Goal: Task Accomplishment & Management: Complete application form

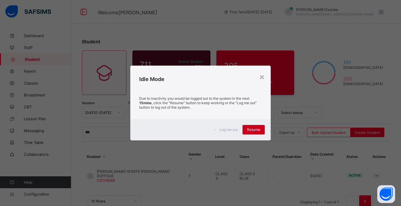
scroll to position [7, 0]
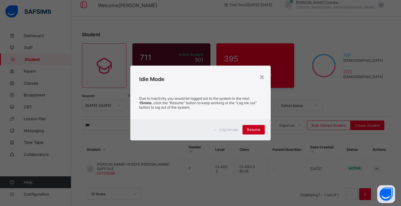
click at [253, 128] on span "Resume" at bounding box center [253, 129] width 13 height 4
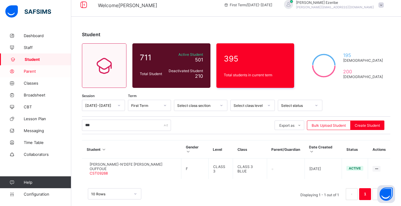
click at [36, 70] on span "Parent" at bounding box center [48, 71] width 48 height 5
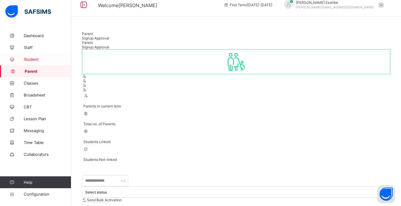
click at [36, 59] on span "Student" at bounding box center [48, 59] width 48 height 5
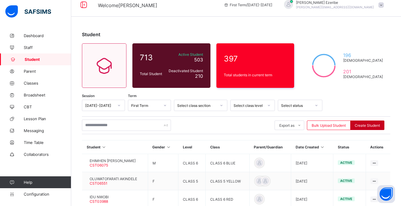
click at [373, 124] on span "Create Student" at bounding box center [367, 125] width 25 height 4
select select "**"
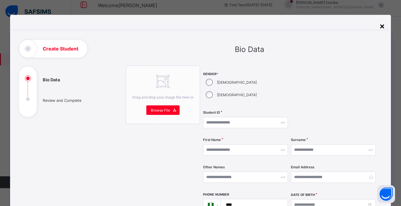
click at [383, 23] on div "×" at bounding box center [383, 26] width 6 height 10
